Goal: Check status: Check status

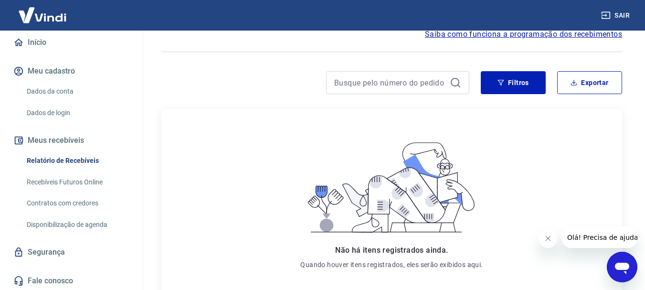
scroll to position [89, 0]
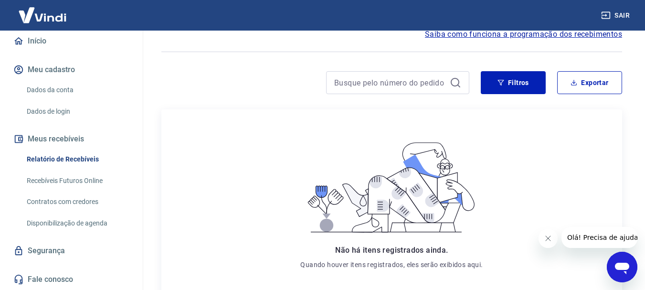
click at [78, 180] on link "Recebíveis Futuros Online" at bounding box center [77, 181] width 108 height 20
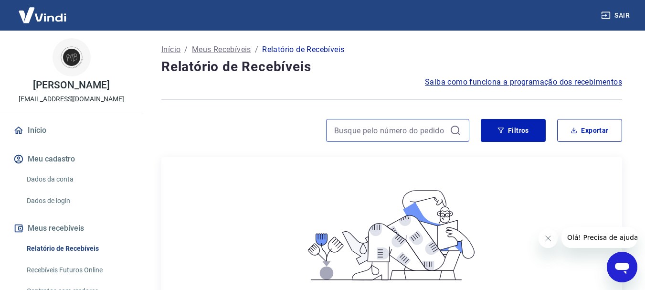
click at [433, 131] on input at bounding box center [390, 130] width 112 height 14
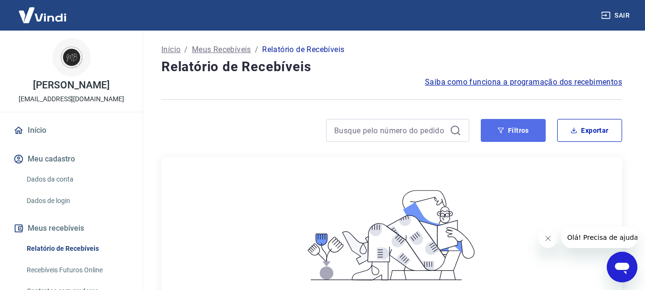
click at [513, 129] on button "Filtros" at bounding box center [512, 130] width 65 height 23
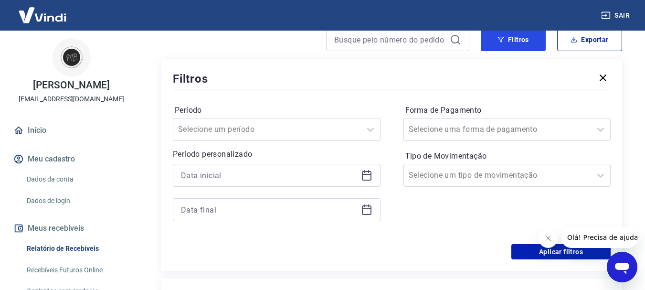
scroll to position [95, 0]
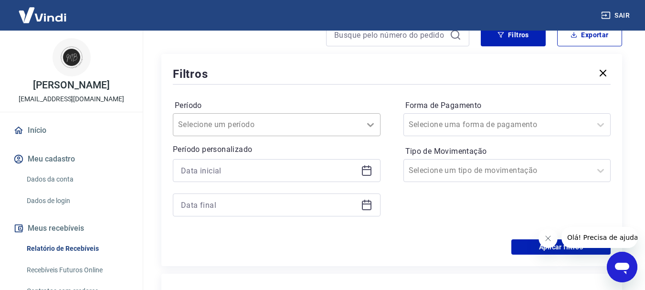
click at [373, 126] on icon at bounding box center [370, 124] width 11 height 11
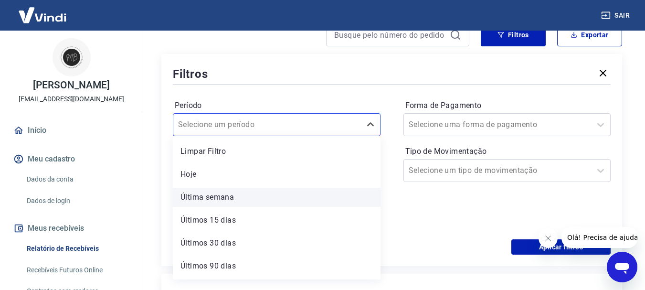
click at [236, 198] on div "Última semana" at bounding box center [277, 197] width 208 height 19
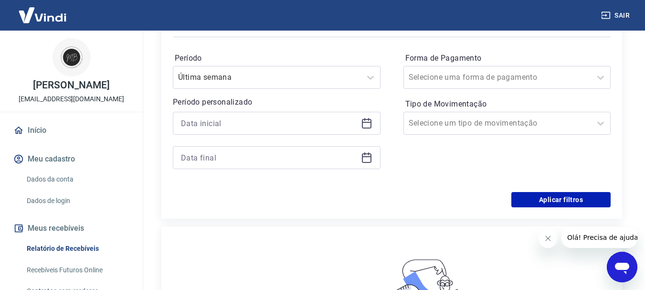
scroll to position [143, 0]
click at [544, 197] on button "Aplicar filtros" at bounding box center [560, 198] width 99 height 15
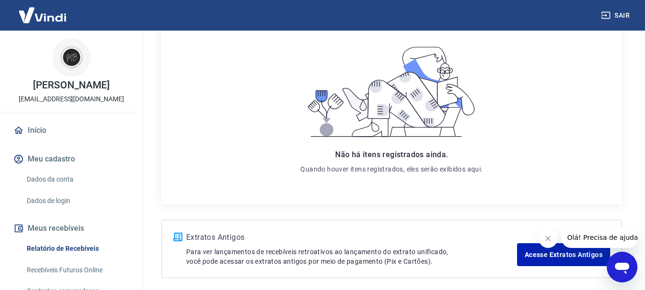
scroll to position [184, 0]
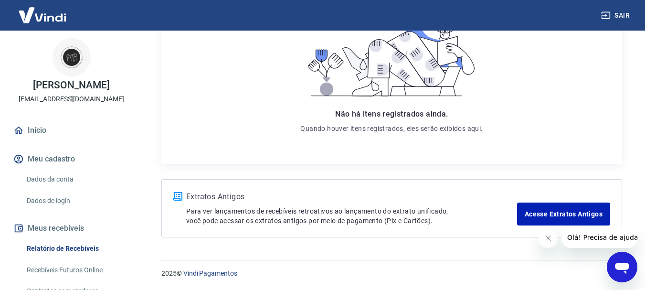
click at [59, 270] on link "Recebíveis Futuros Online" at bounding box center [77, 270] width 108 height 20
